Goal: Find contact information: Find contact information

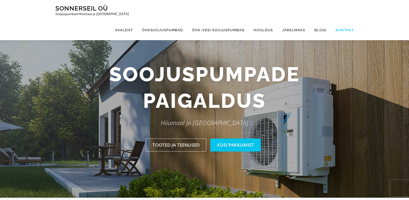
click at [346, 20] on link "Kontakt" at bounding box center [342, 30] width 23 height 20
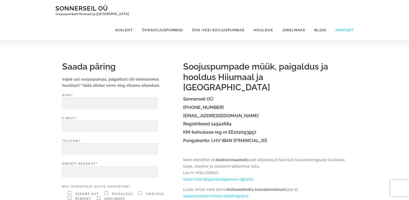
click at [343, 20] on link "Kontakt" at bounding box center [342, 30] width 23 height 20
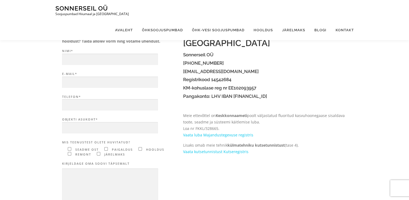
scroll to position [27, 0]
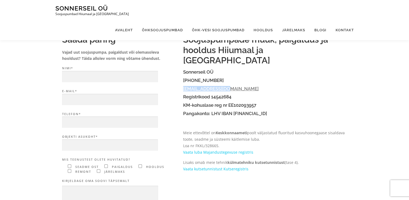
drag, startPoint x: 225, startPoint y: 78, endPoint x: 183, endPoint y: 78, distance: 42.0
click at [183, 86] on h4 "[EMAIL_ADDRESS][DOMAIN_NAME]" at bounding box center [265, 88] width 164 height 5
copy link "[EMAIL_ADDRESS][DOMAIN_NAME]"
click at [71, 8] on link "Sonnerseil OÜ" at bounding box center [81, 8] width 52 height 7
